Goal: Information Seeking & Learning: Learn about a topic

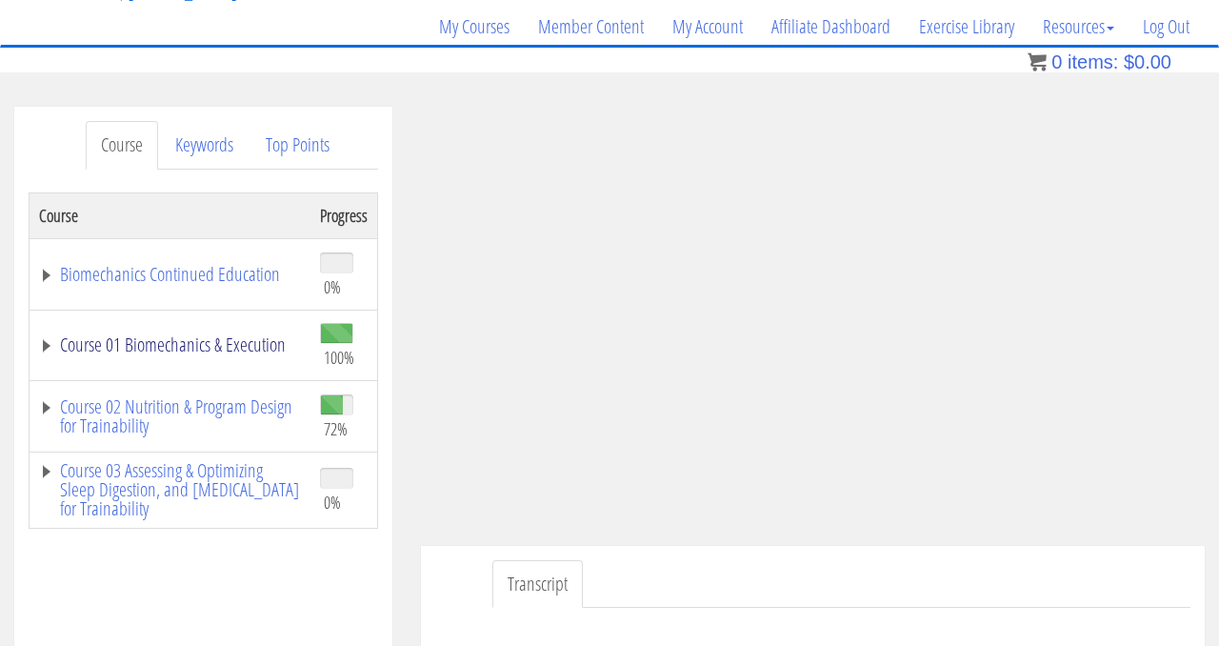
click at [162, 346] on link "Course 01 Biomechanics & Execution" at bounding box center [170, 344] width 262 height 19
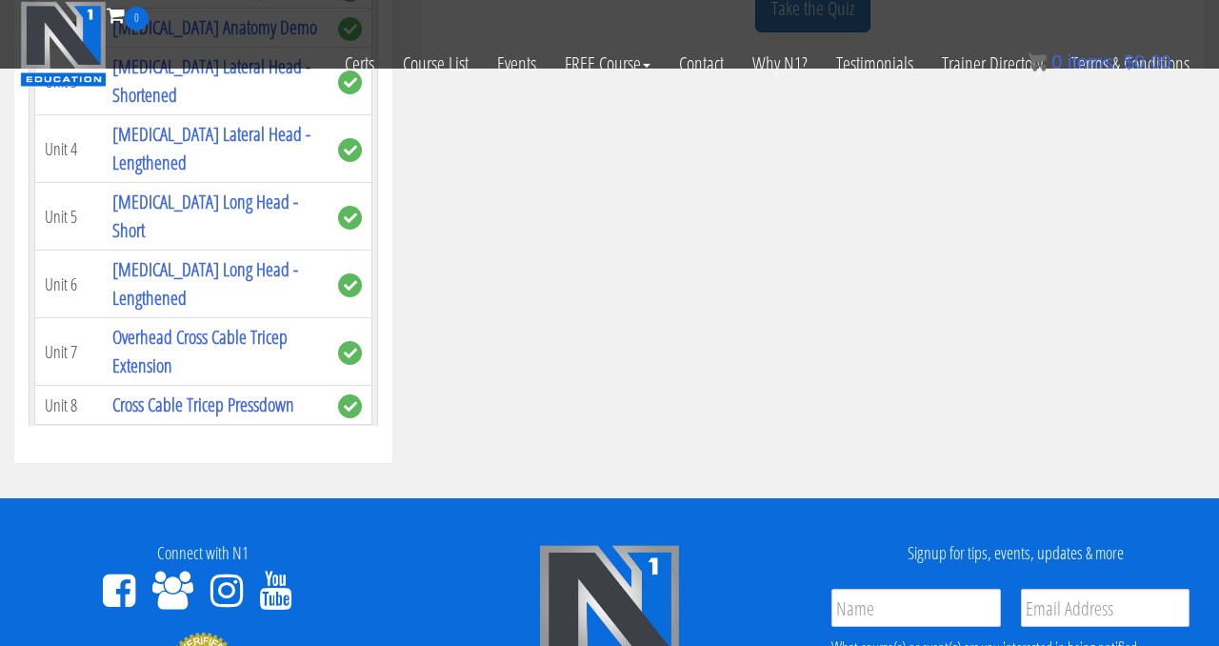
scroll to position [721, 0]
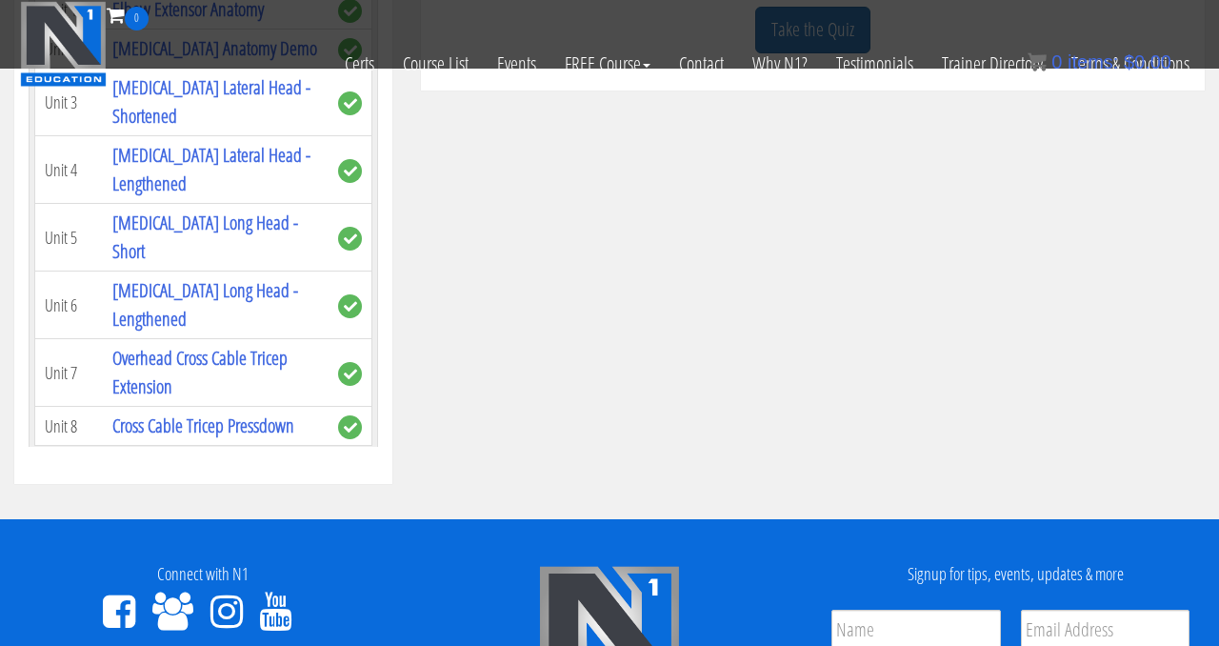
click at [110, 468] on link "Course 02 Nutrition & Program Design for Trainability" at bounding box center [170, 487] width 262 height 38
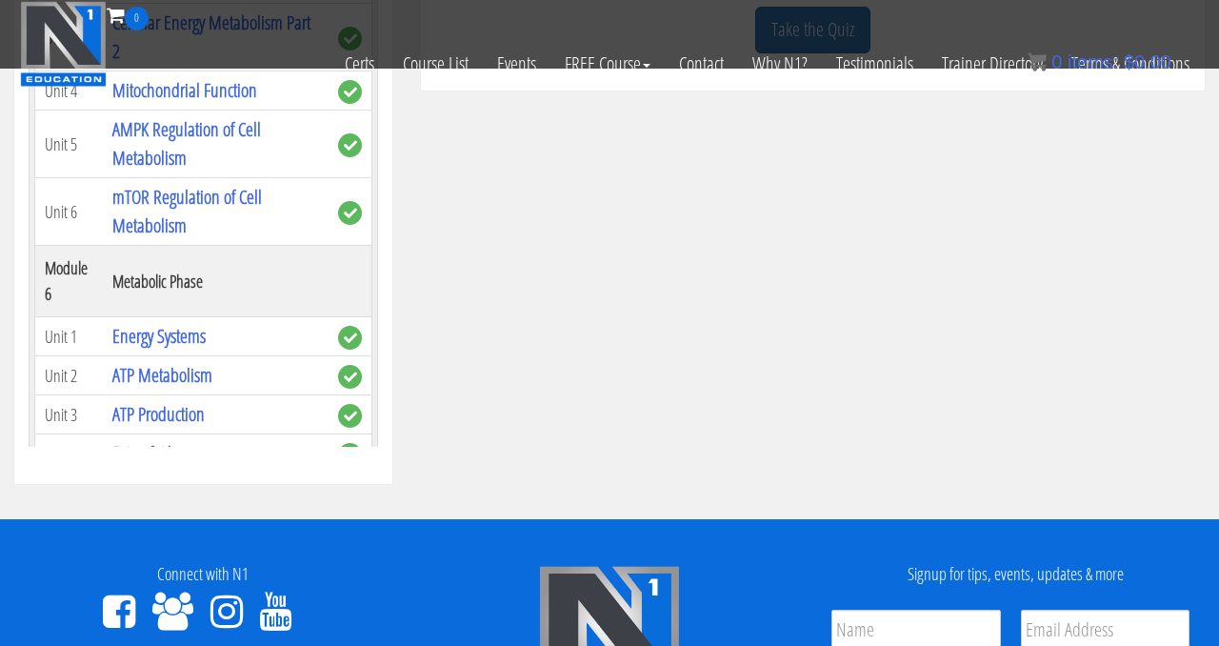
scroll to position [8292, 0]
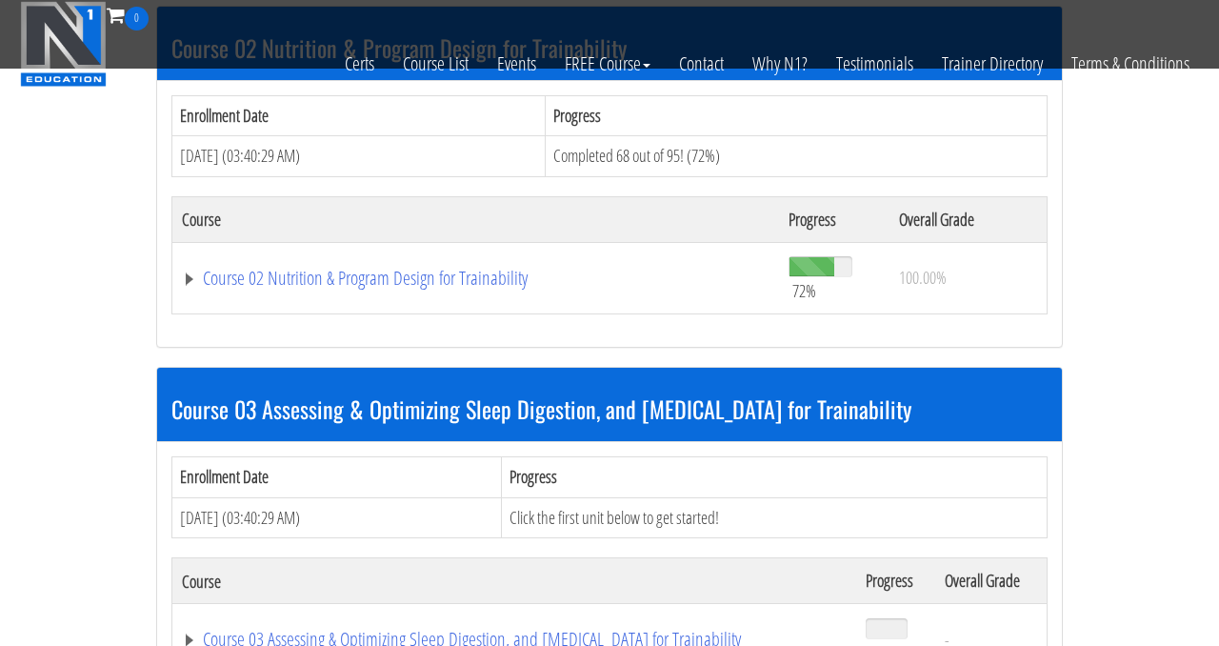
scroll to position [965, 0]
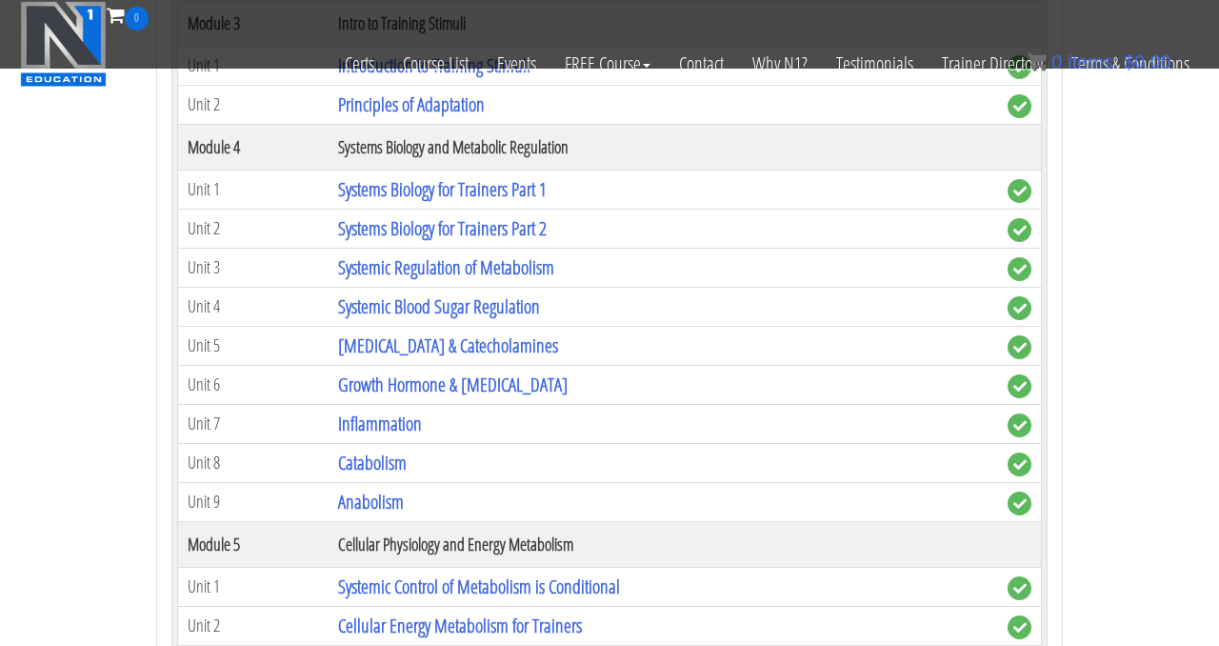
scroll to position [1588, 0]
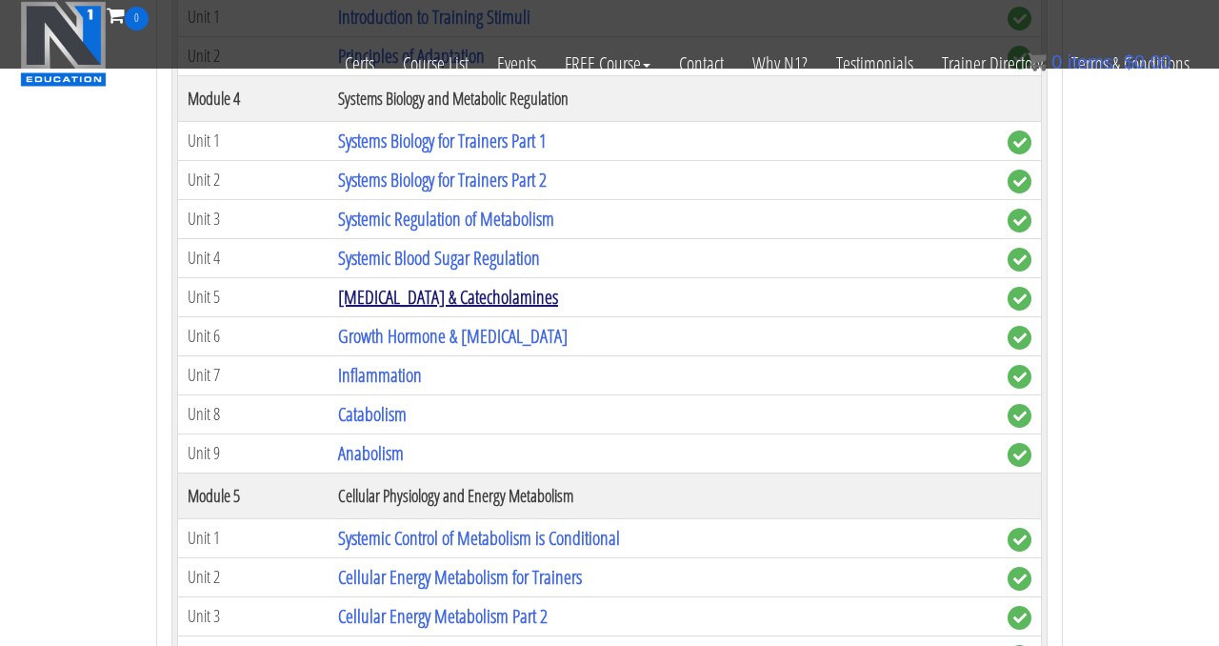
click at [388, 309] on link "[MEDICAL_DATA] & Catecholamines" at bounding box center [448, 297] width 220 height 26
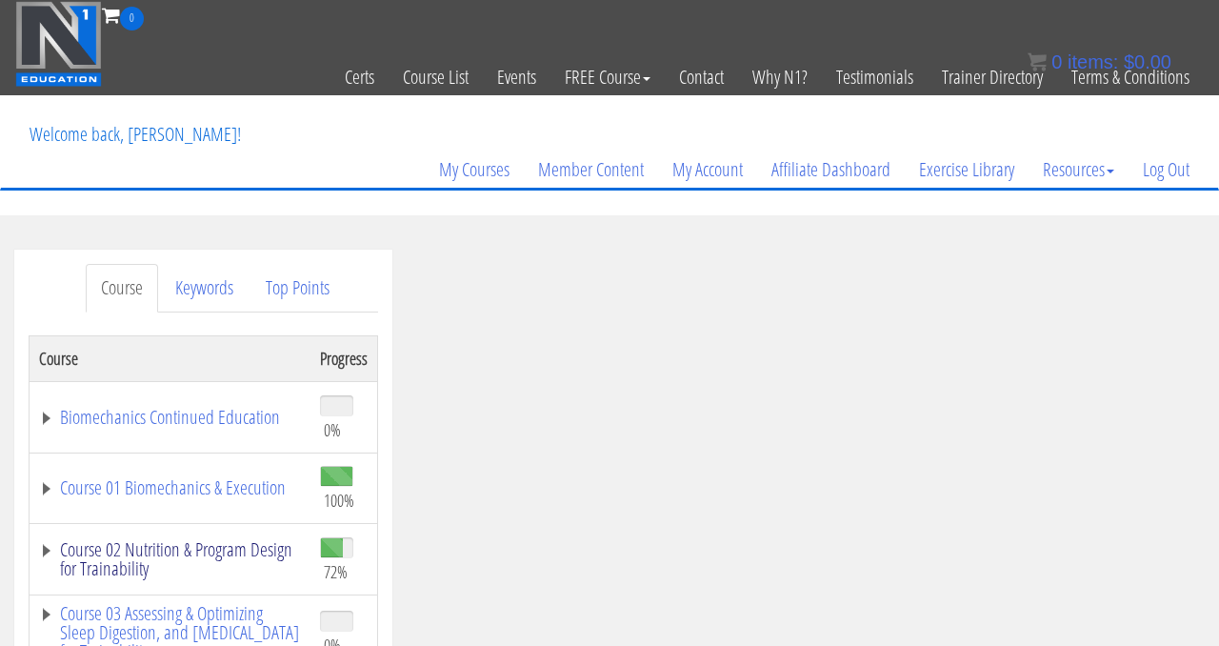
click at [146, 561] on link "Course 02 Nutrition & Program Design for Trainability" at bounding box center [170, 559] width 262 height 38
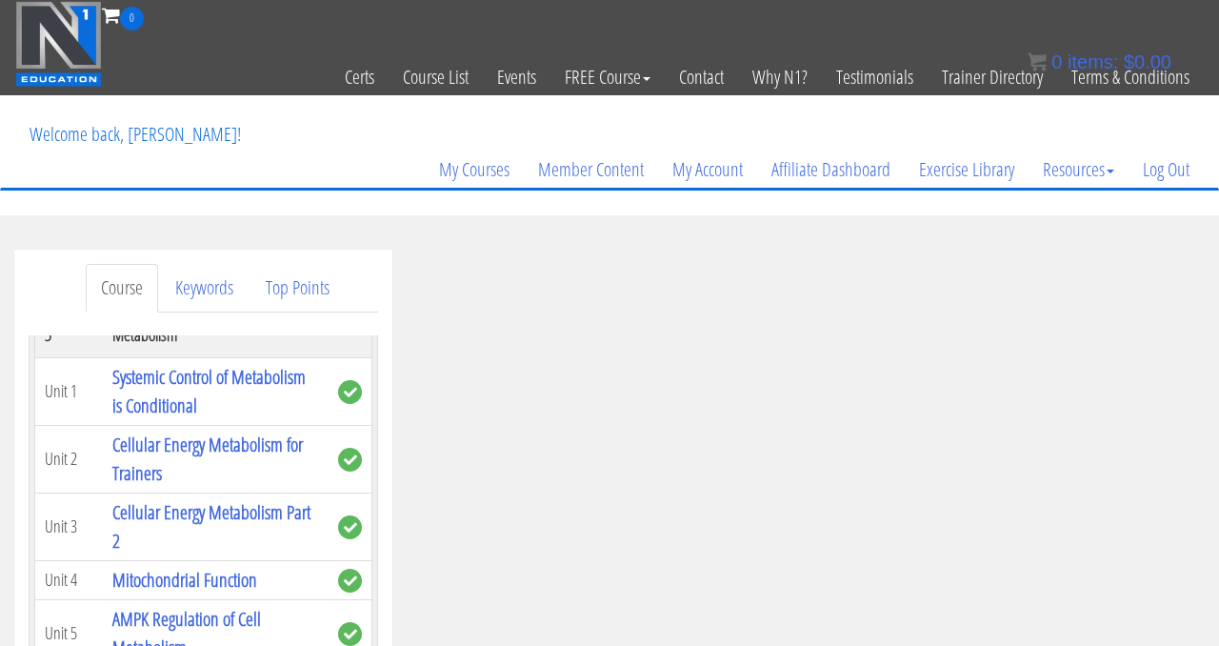
scroll to position [1330, 0]
click at [154, 431] on link "Cellular Energy Metabolism for Trainers" at bounding box center [207, 458] width 191 height 54
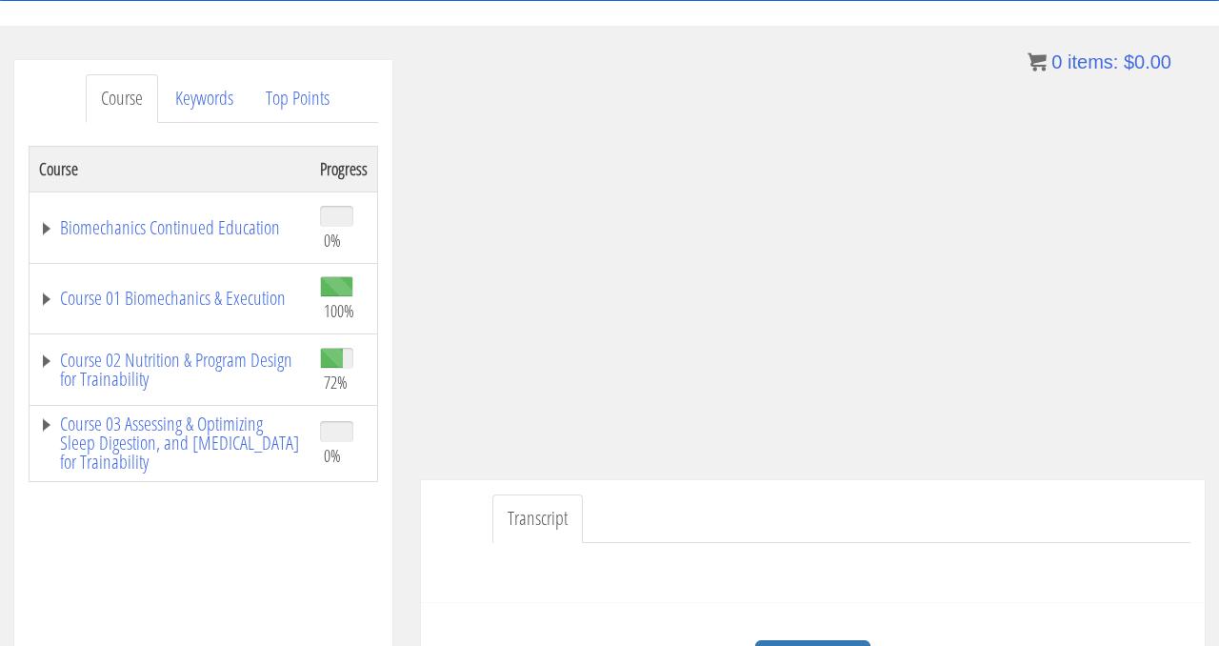
scroll to position [187, 0]
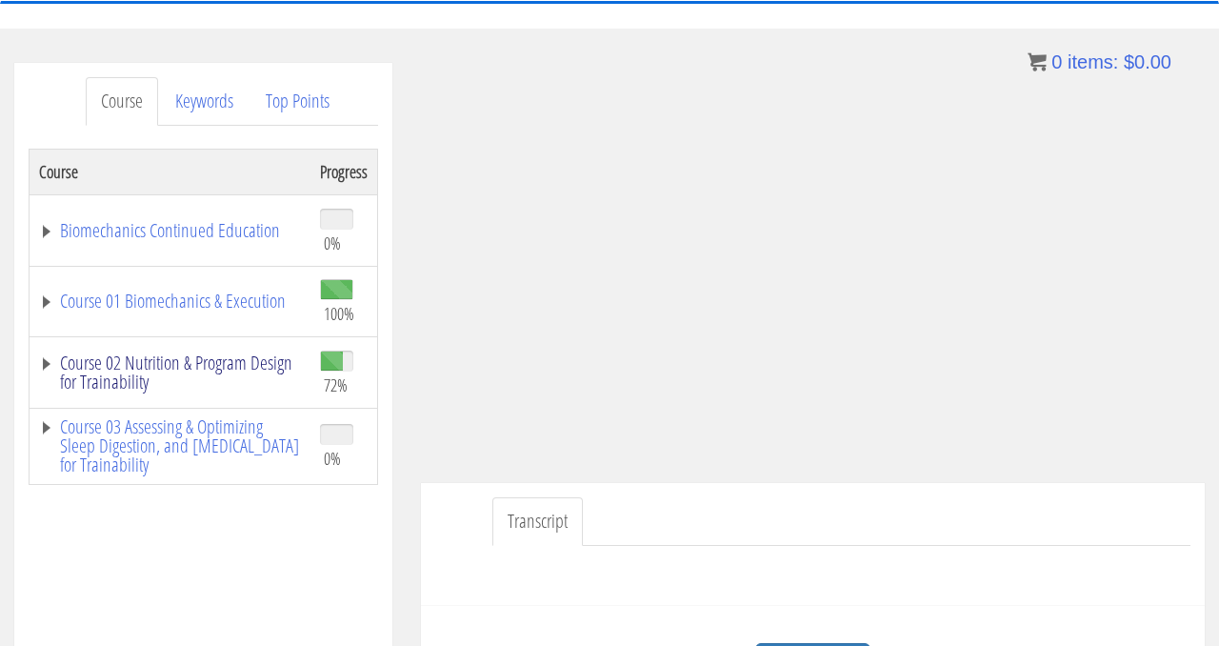
click at [173, 362] on link "Course 02 Nutrition & Program Design for Trainability" at bounding box center [170, 372] width 262 height 38
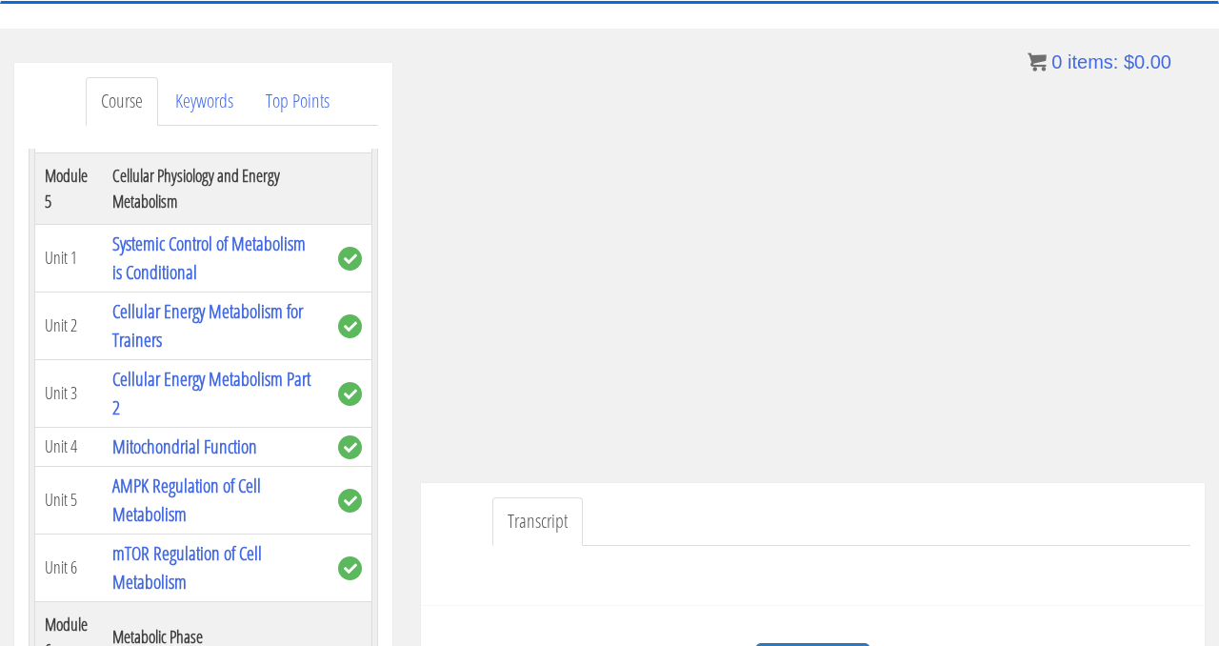
scroll to position [1285, 0]
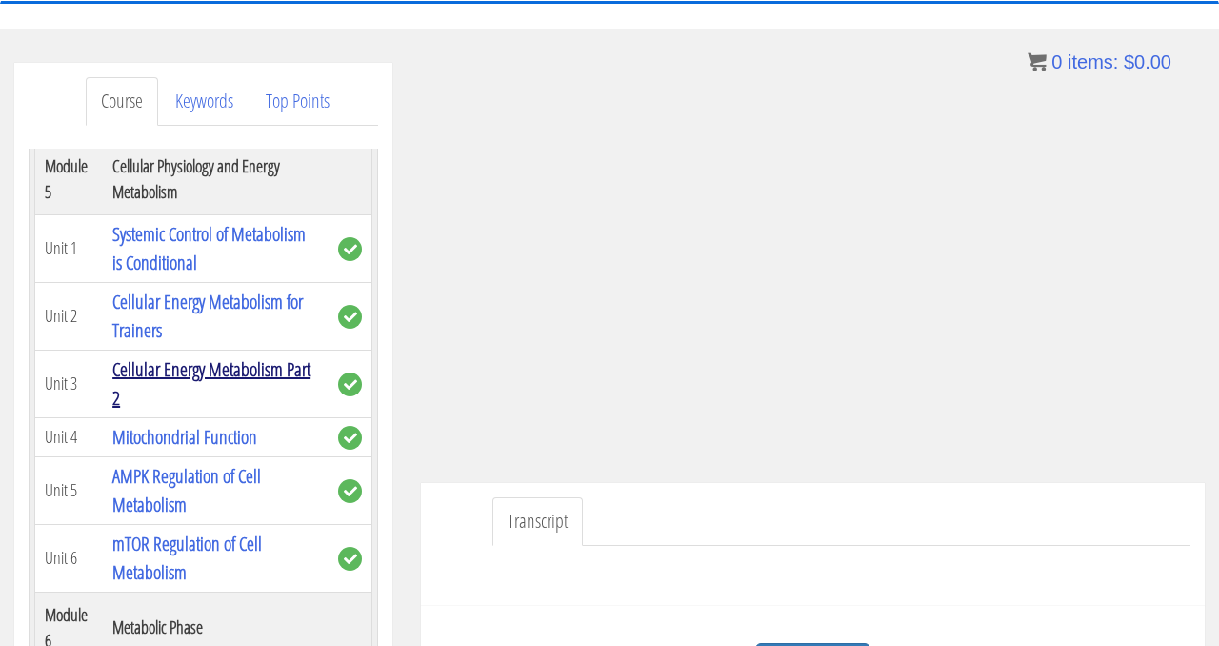
click at [137, 356] on link "Cellular Energy Metabolism Part 2" at bounding box center [211, 383] width 198 height 54
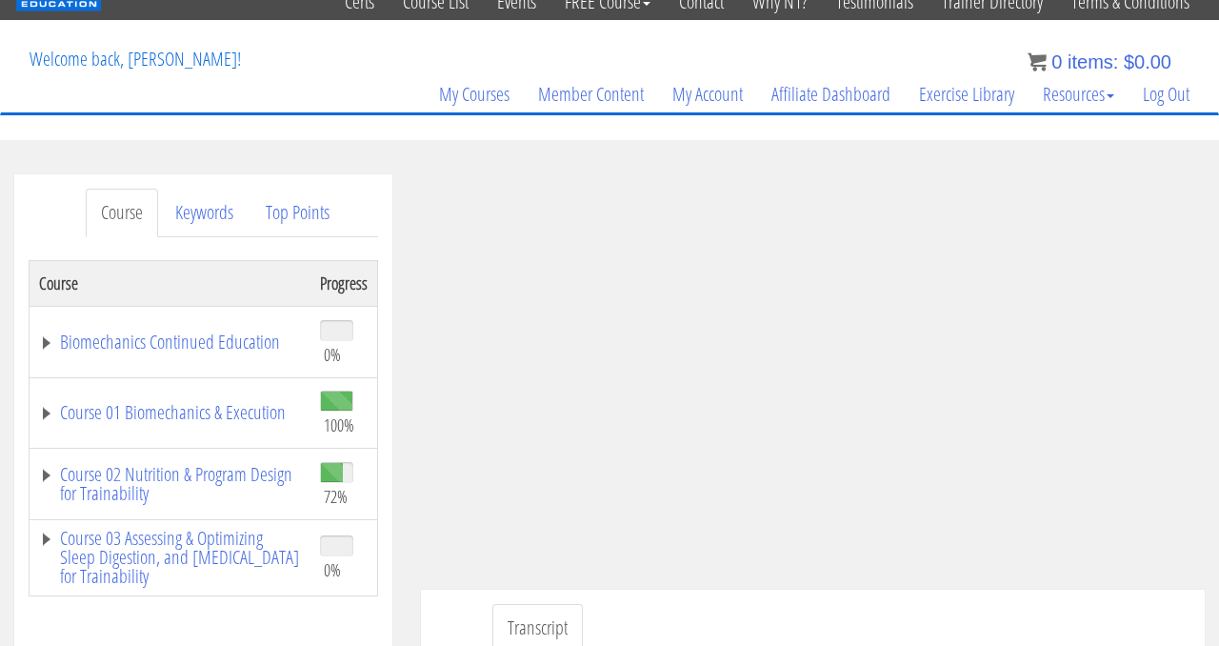
scroll to position [79, 0]
